Goal: Check status: Check status

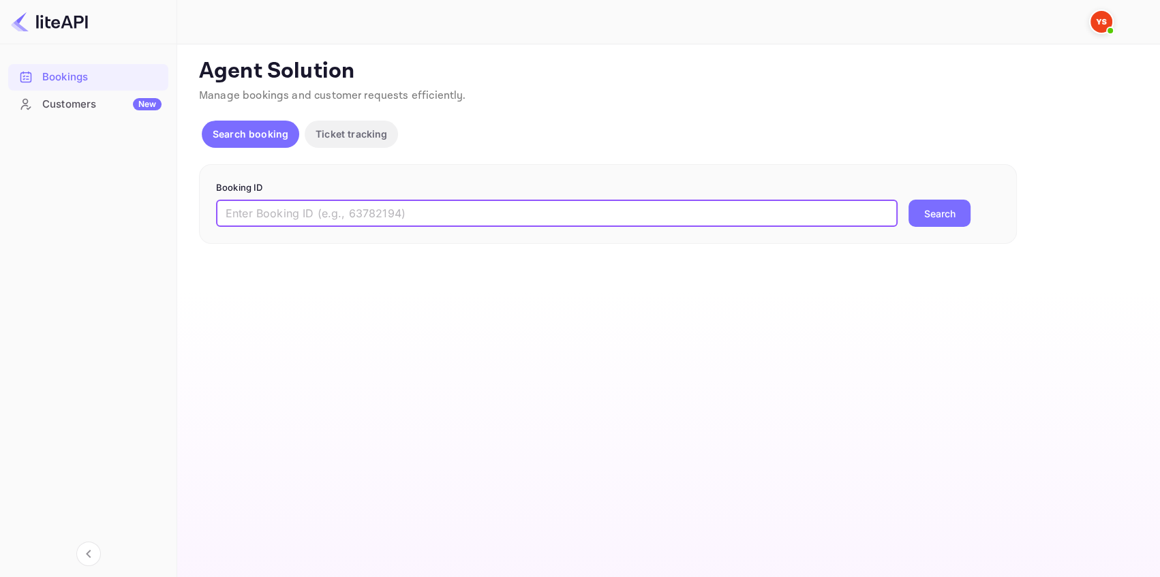
drag, startPoint x: 279, startPoint y: 215, endPoint x: 349, endPoint y: 214, distance: 69.5
click at [280, 215] on input "text" at bounding box center [557, 213] width 682 height 27
paste input "9035258"
type input "9035258"
click at [928, 204] on button "Search" at bounding box center [940, 213] width 62 height 27
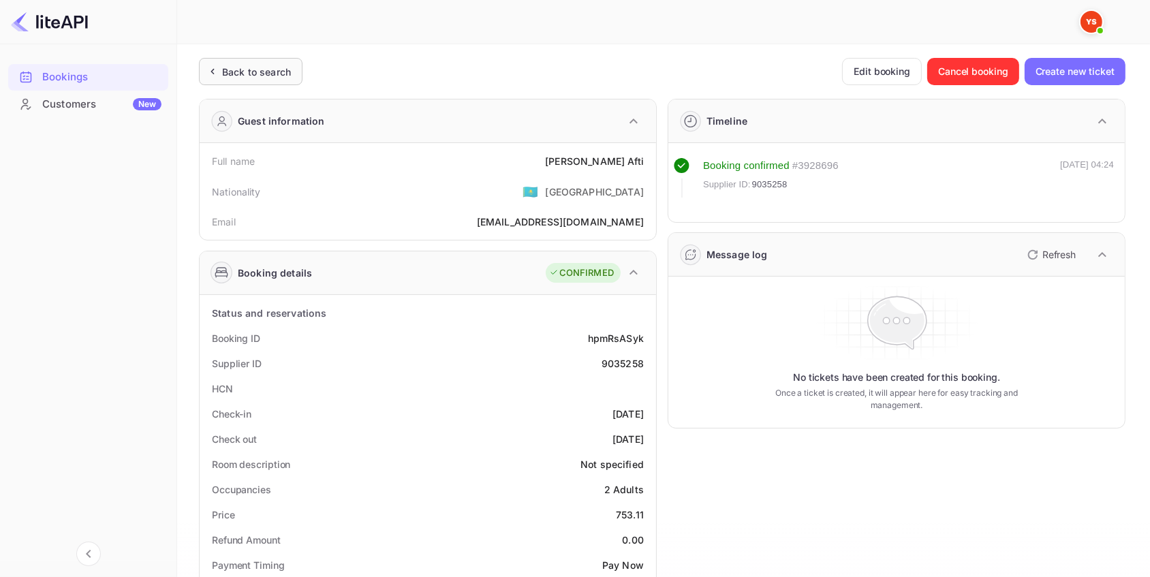
click at [272, 71] on div "Back to search" at bounding box center [256, 72] width 69 height 14
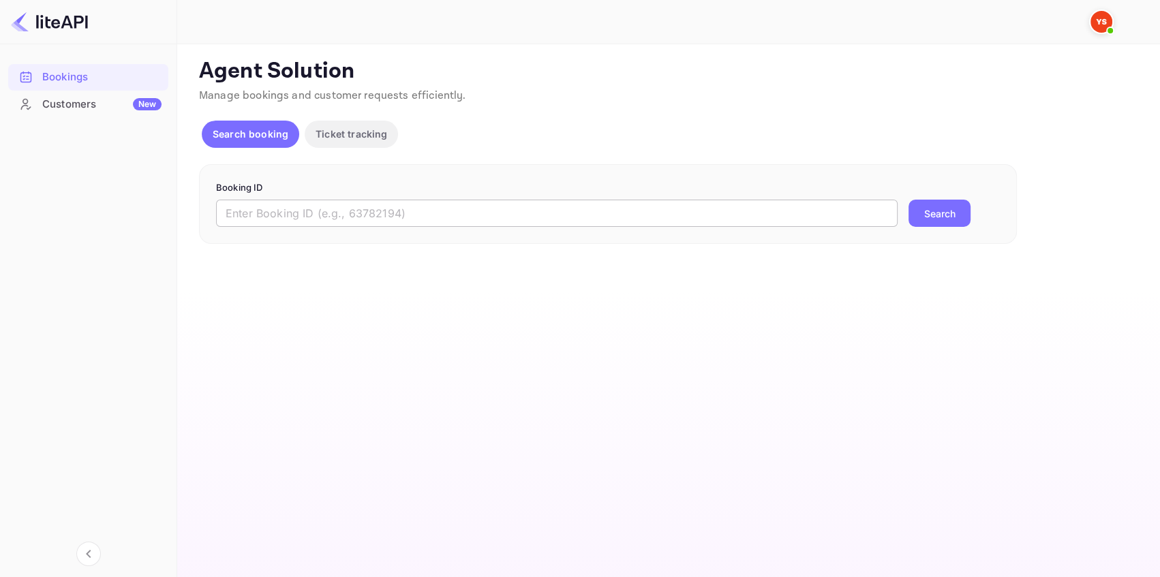
click at [354, 219] on input "text" at bounding box center [557, 213] width 682 height 27
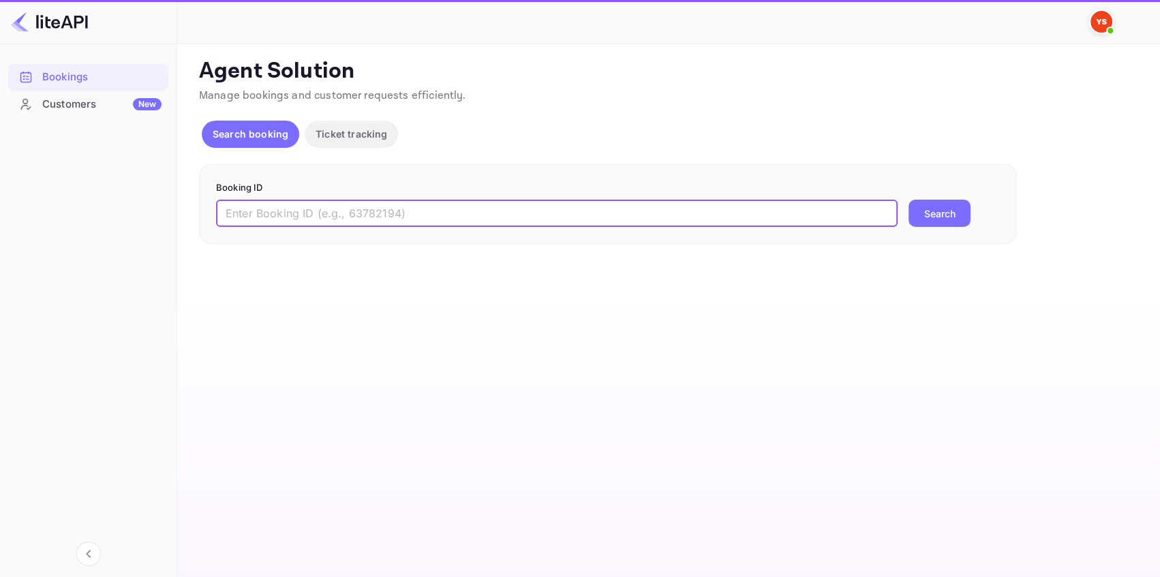
paste input "9128212"
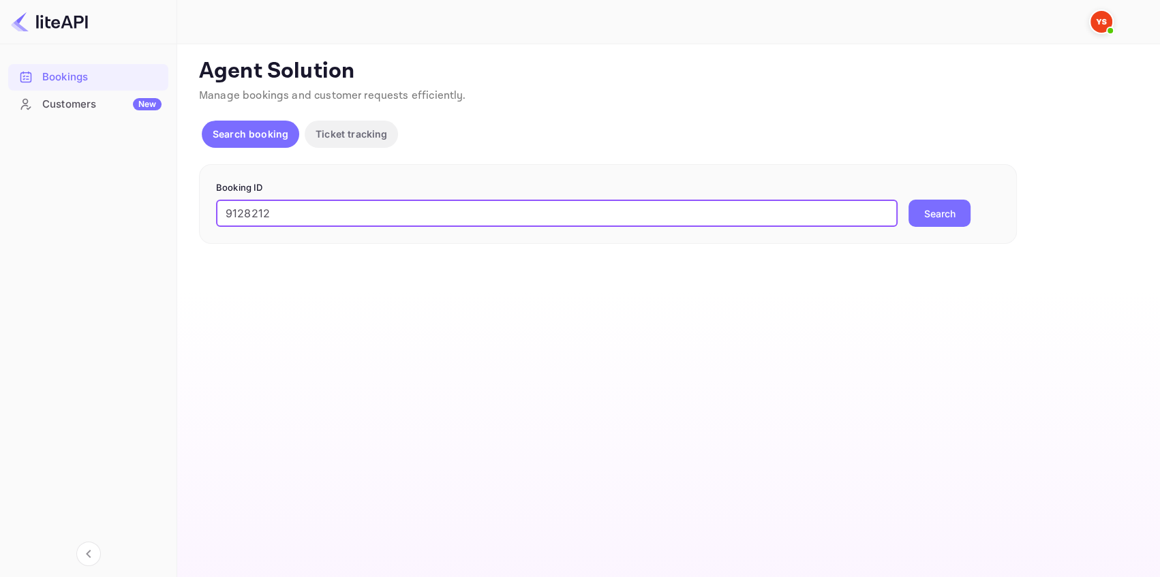
type input "9128212"
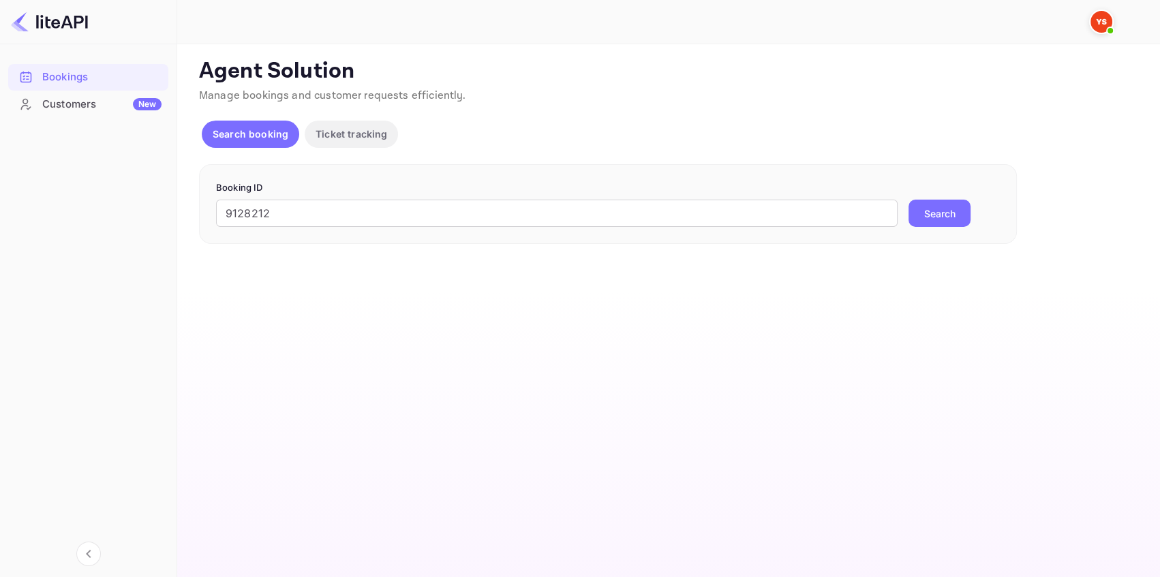
click at [920, 213] on button "Search" at bounding box center [940, 213] width 62 height 27
